Goal: Navigation & Orientation: Find specific page/section

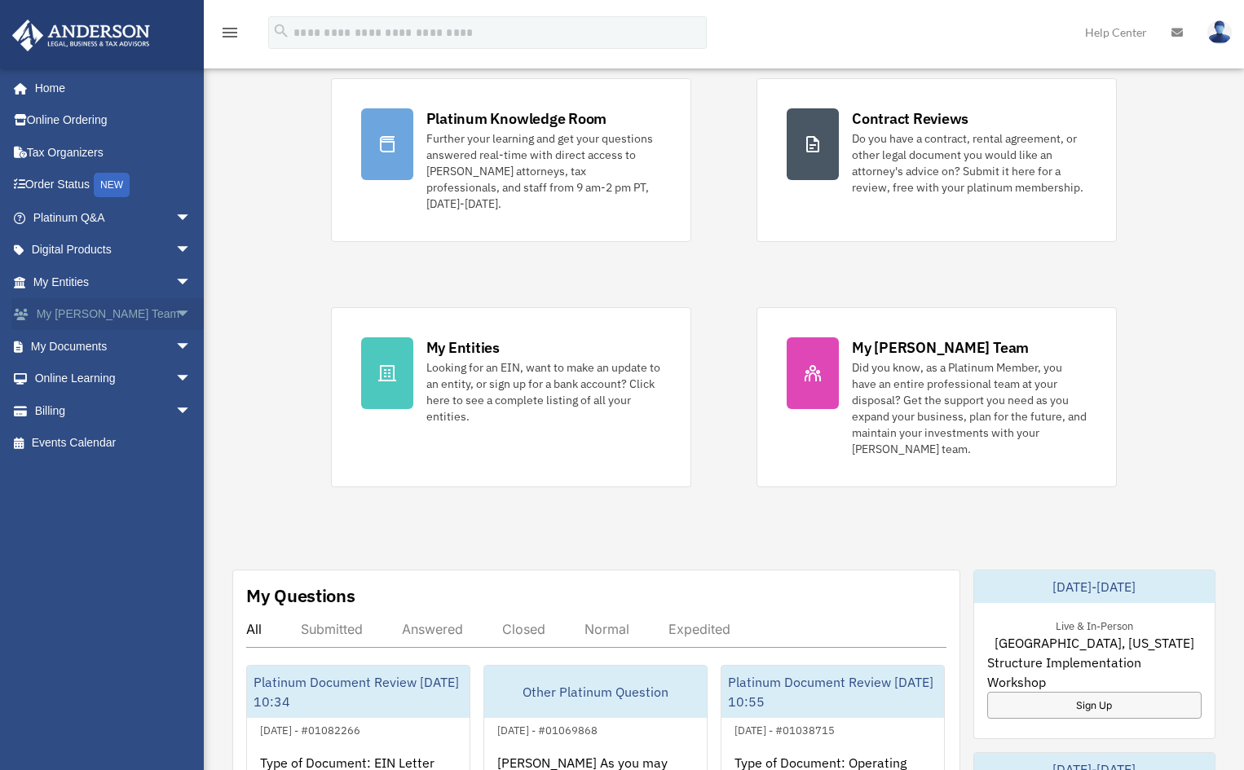
scroll to position [163, 0]
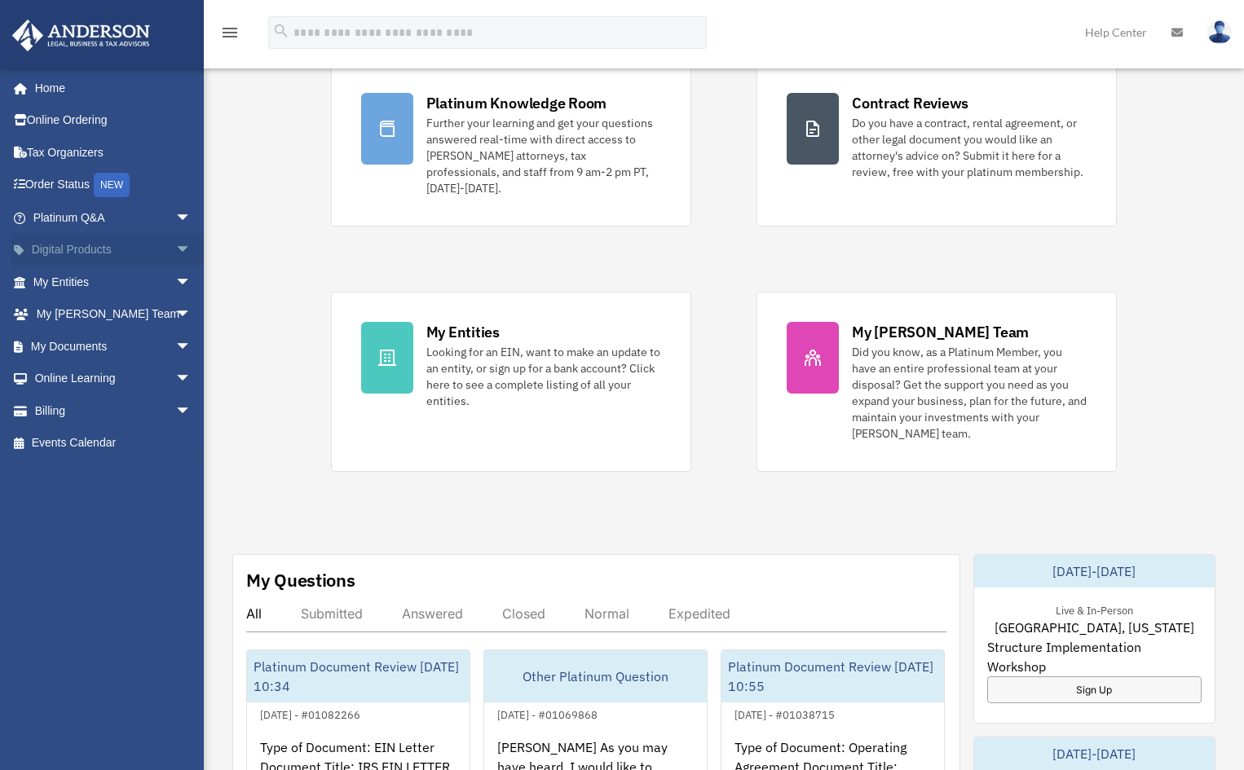
click at [142, 254] on link "Digital Products arrow_drop_down" at bounding box center [113, 250] width 205 height 33
click at [175, 245] on span "arrow_drop_down" at bounding box center [191, 250] width 33 height 33
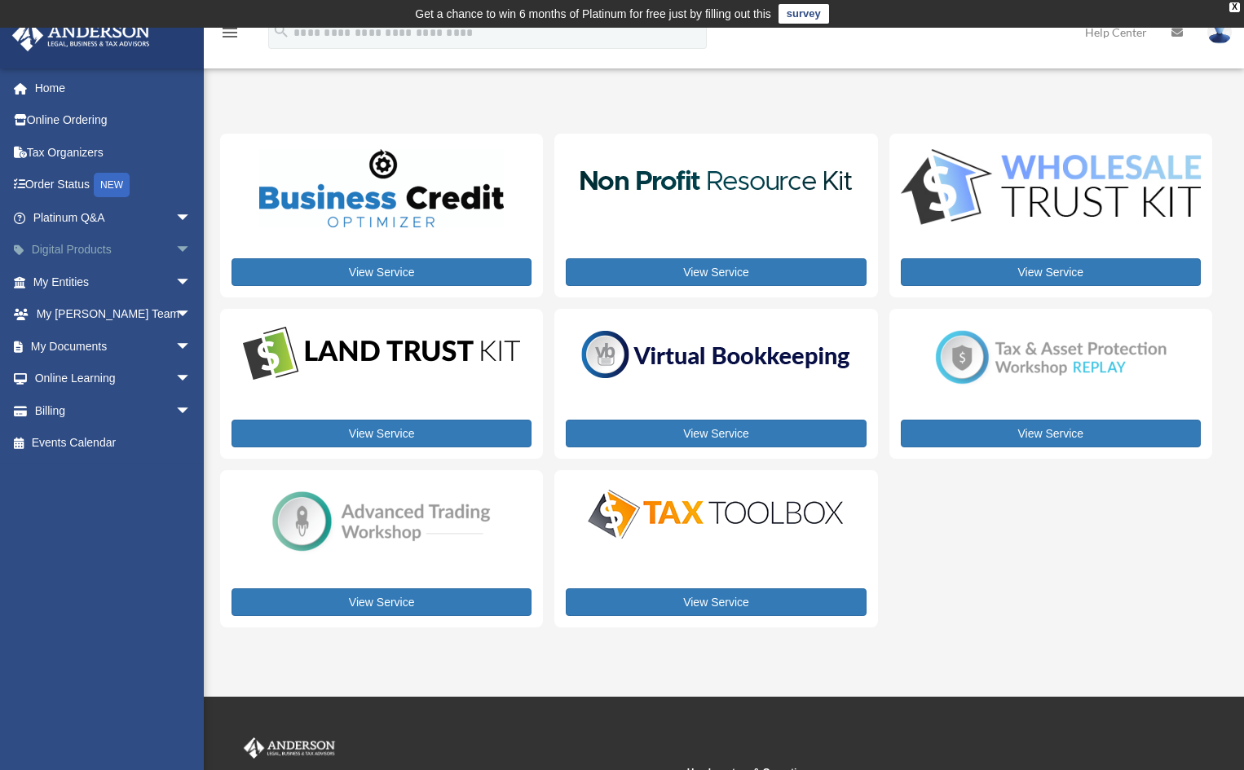
click at [175, 244] on span "arrow_drop_down" at bounding box center [191, 250] width 33 height 33
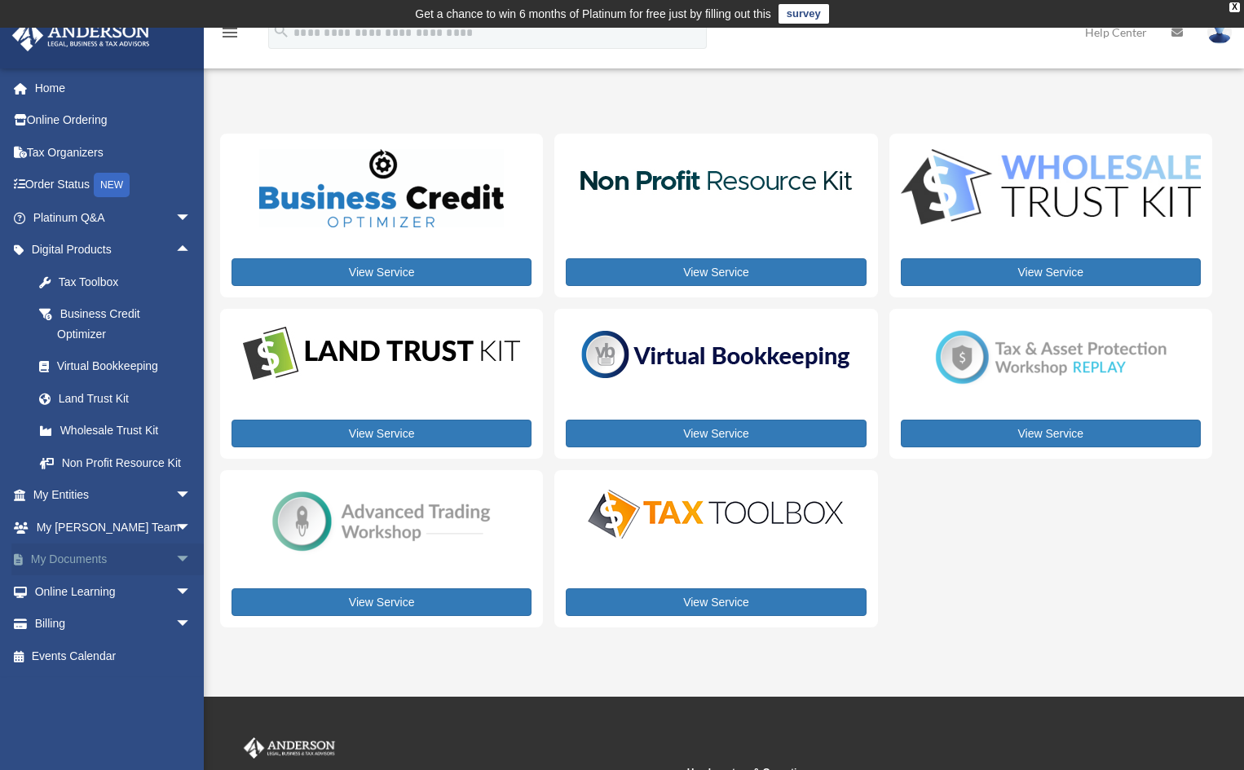
click at [175, 573] on span "arrow_drop_down" at bounding box center [191, 560] width 33 height 33
